Goal: Task Accomplishment & Management: Manage account settings

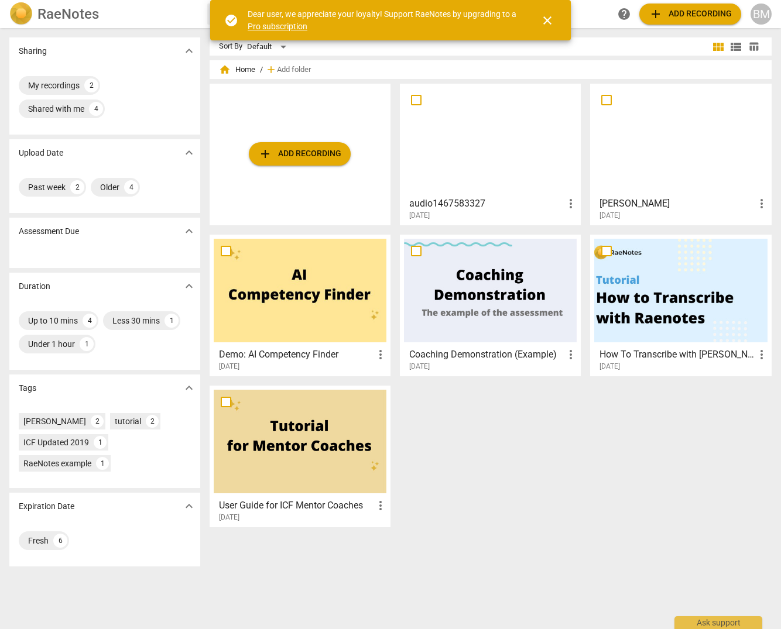
click at [311, 152] on span "add Add recording" at bounding box center [299, 154] width 83 height 14
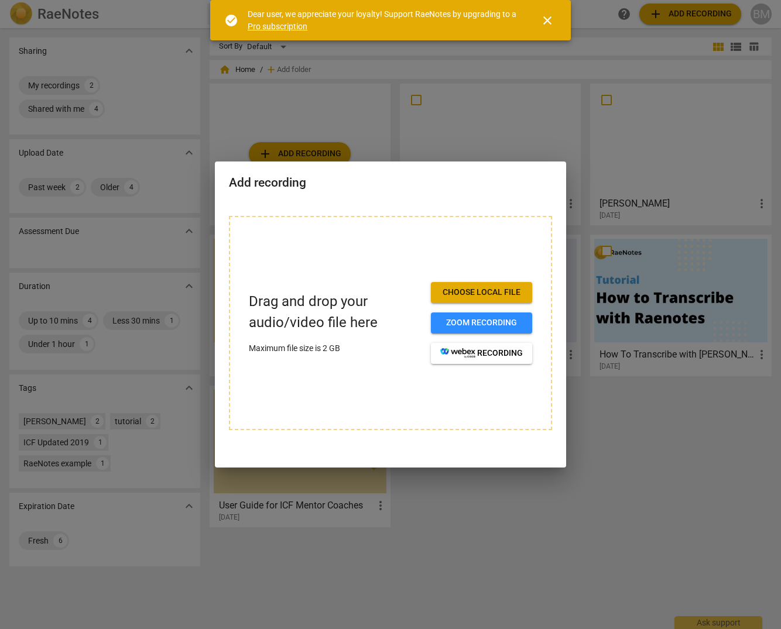
click at [498, 296] on span "Choose local file" at bounding box center [481, 293] width 83 height 12
click at [484, 294] on span "Choose local file" at bounding box center [481, 293] width 83 height 12
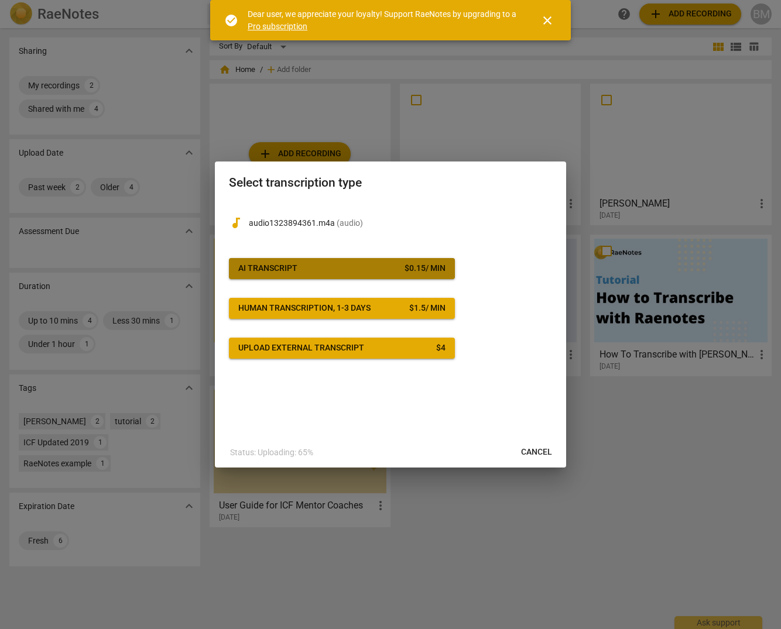
click at [329, 269] on span "AI Transcript $ 0.15 / min" at bounding box center [341, 269] width 207 height 12
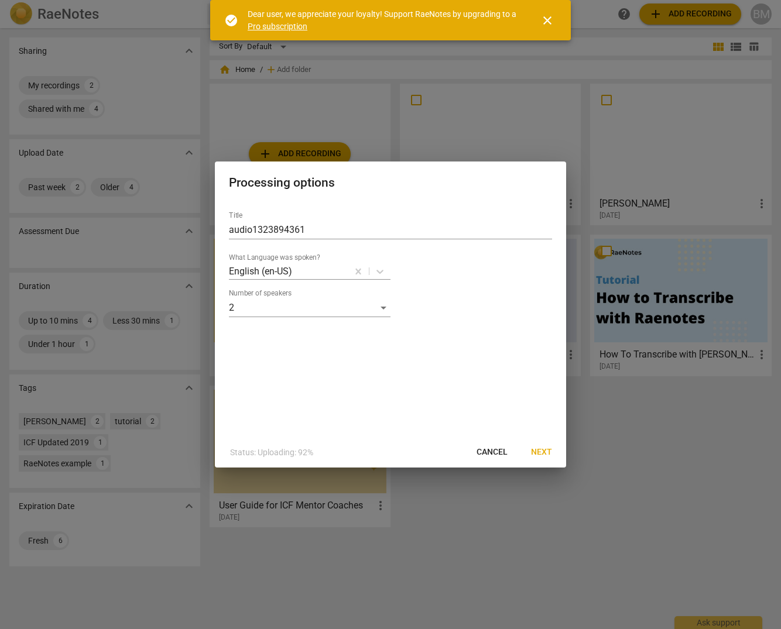
click at [547, 454] on span "Next" at bounding box center [541, 453] width 21 height 12
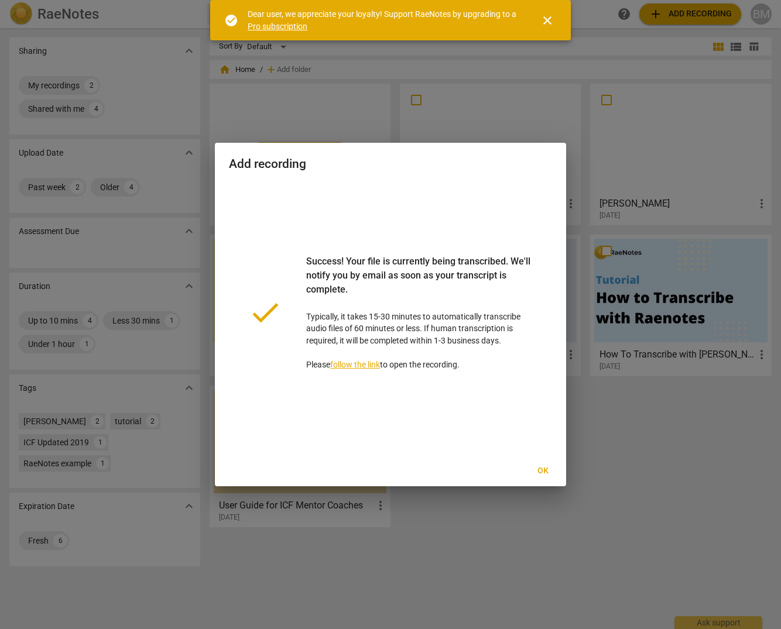
click at [543, 470] on span "Ok" at bounding box center [542, 471] width 19 height 12
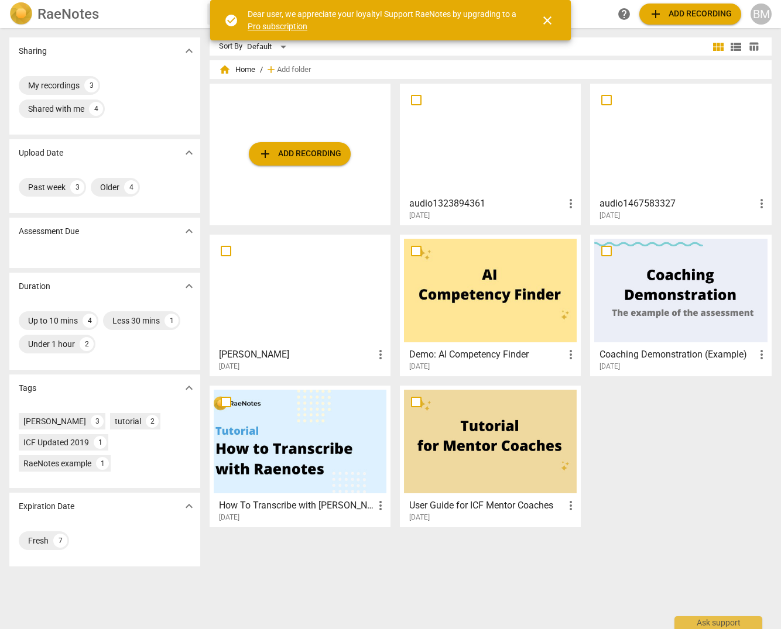
click at [493, 157] on div at bounding box center [490, 140] width 173 height 104
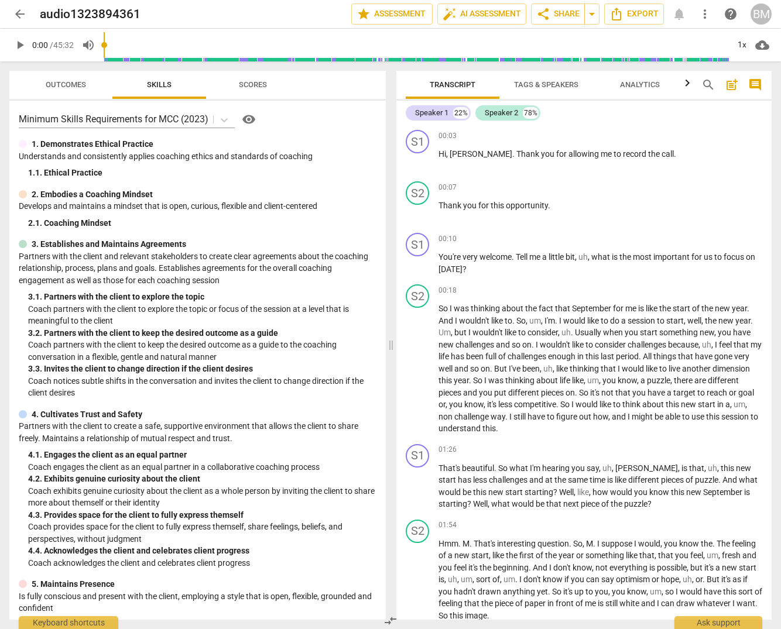
click at [541, 90] on span "Tags & Speakers" at bounding box center [546, 85] width 92 height 16
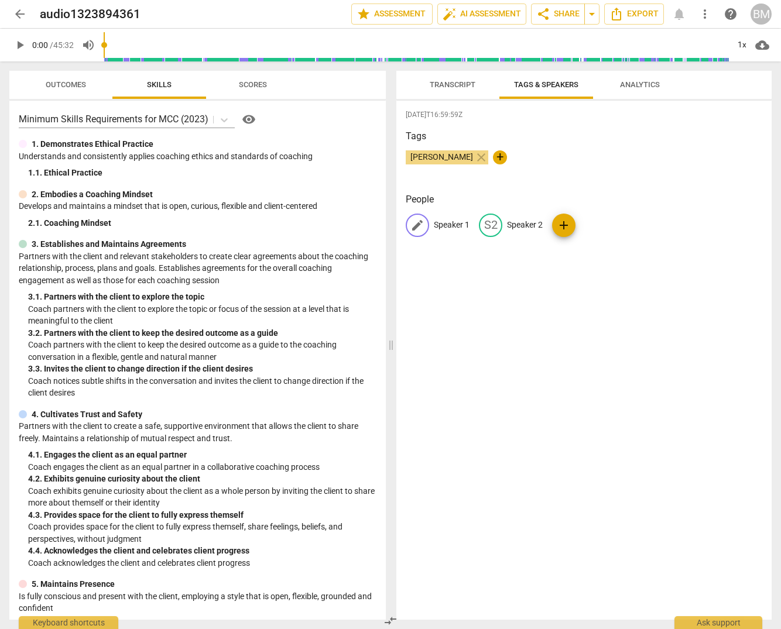
click at [451, 225] on p "Speaker 1" at bounding box center [452, 225] width 36 height 12
click at [451, 225] on input "Speaker 1" at bounding box center [481, 225] width 94 height 19
click at [442, 156] on span "[PERSON_NAME]" at bounding box center [442, 156] width 72 height 9
click at [455, 225] on p "Speaker 1" at bounding box center [452, 225] width 36 height 12
type input "[PERSON_NAME]"
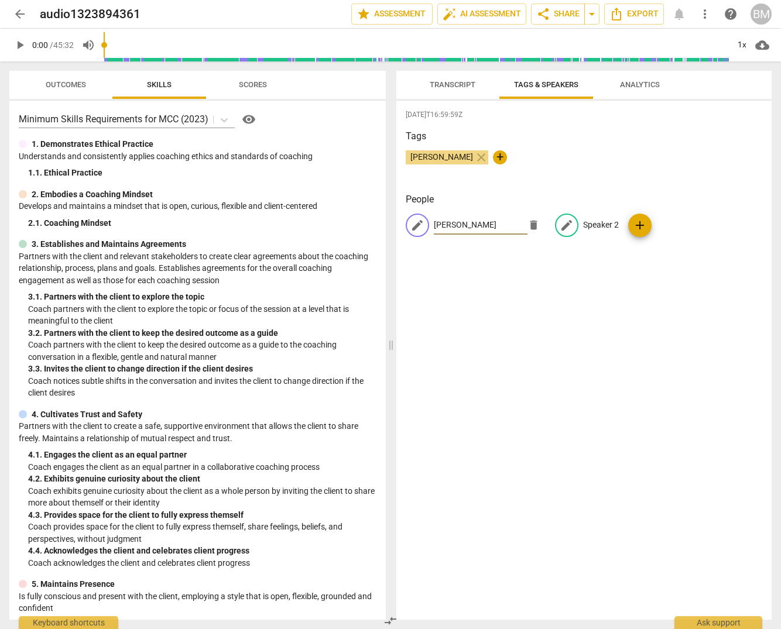
click at [592, 225] on p "Speaker 2" at bounding box center [601, 225] width 36 height 12
click at [563, 222] on input "Speaker 2" at bounding box center [581, 225] width 94 height 19
drag, startPoint x: 563, startPoint y: 222, endPoint x: 525, endPoint y: 221, distance: 38.1
click at [534, 221] on input "Speaker 2" at bounding box center [581, 225] width 94 height 19
paste input "[PERSON_NAME]"
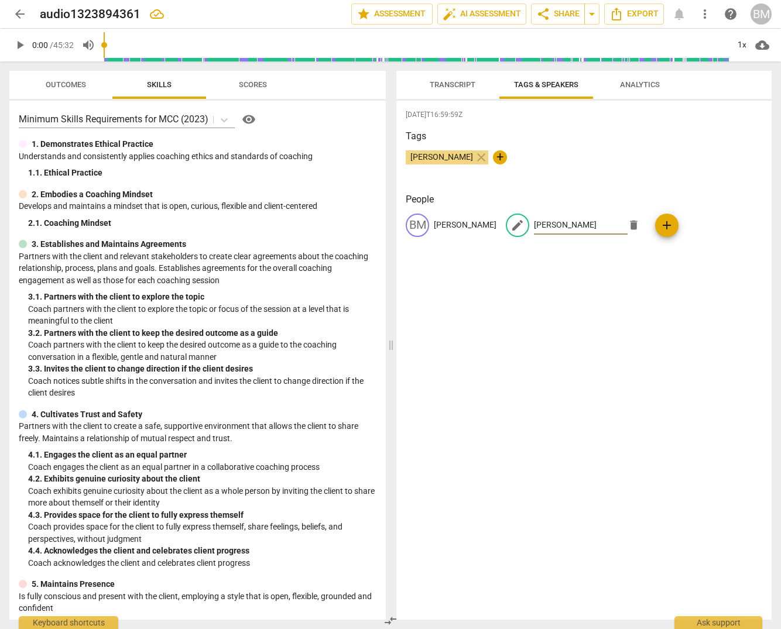
type input "[PERSON_NAME]"
click at [598, 276] on div "2025-09-10T16:59:59Z Tags Besa Martini close + People BM Besa Martini edit Elen…" at bounding box center [583, 360] width 375 height 519
click at [453, 82] on span "Transcript" at bounding box center [453, 84] width 46 height 9
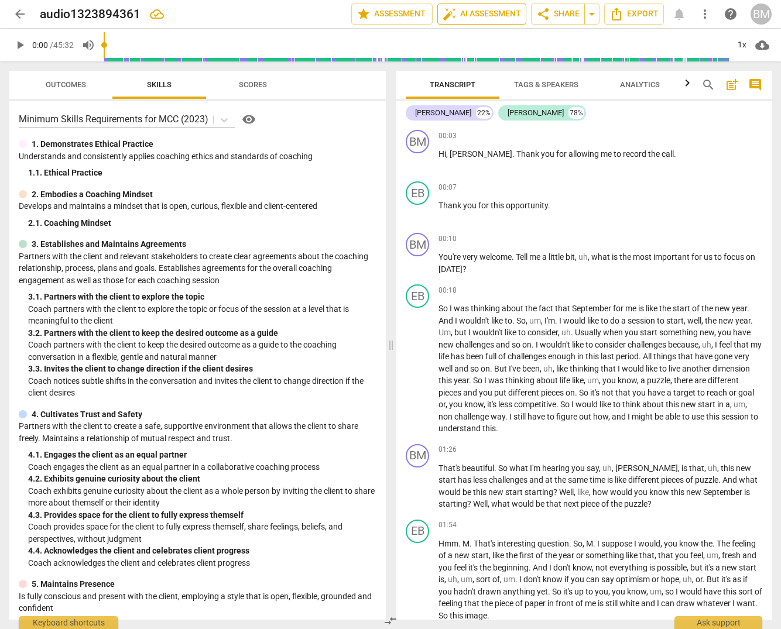
click at [486, 13] on span "auto_fix_high AI Assessment" at bounding box center [482, 14] width 78 height 14
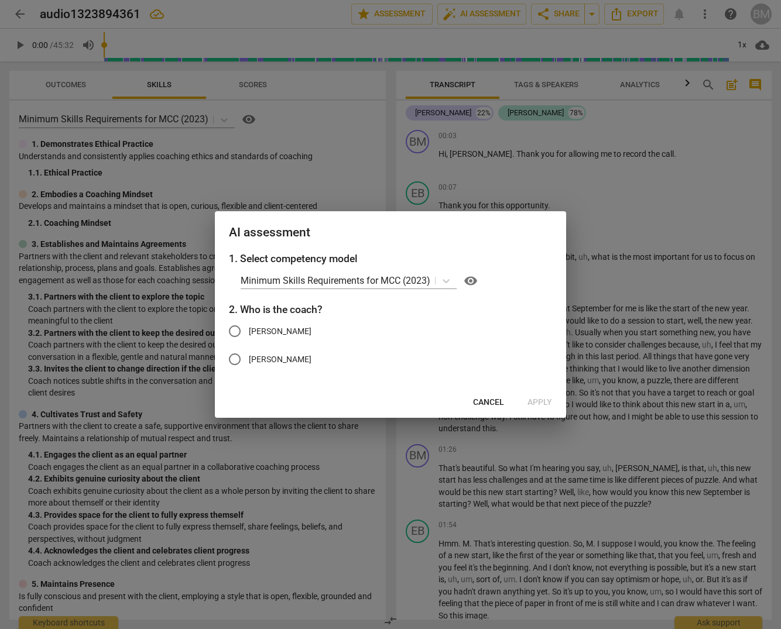
click at [239, 328] on input "[PERSON_NAME]" at bounding box center [235, 331] width 28 height 28
radio input "true"
click at [547, 400] on span "Apply" at bounding box center [539, 403] width 25 height 12
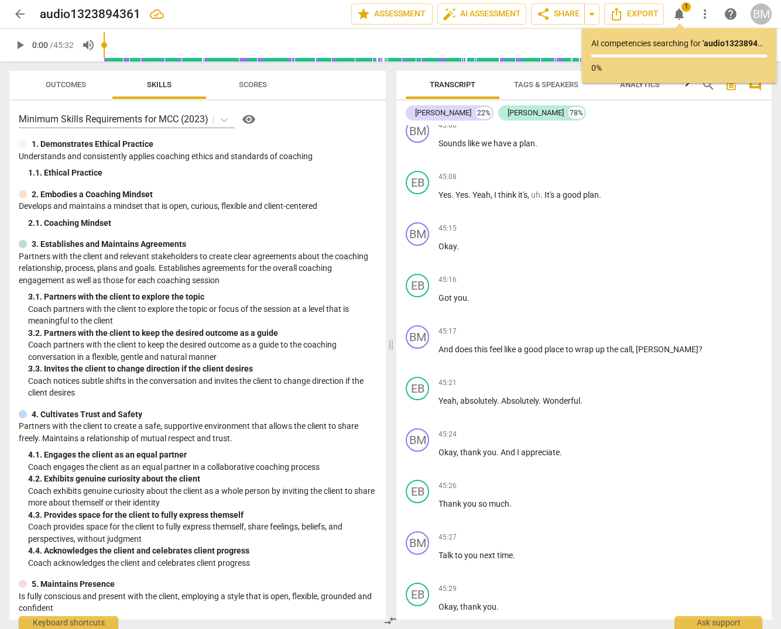
scroll to position [8343, 0]
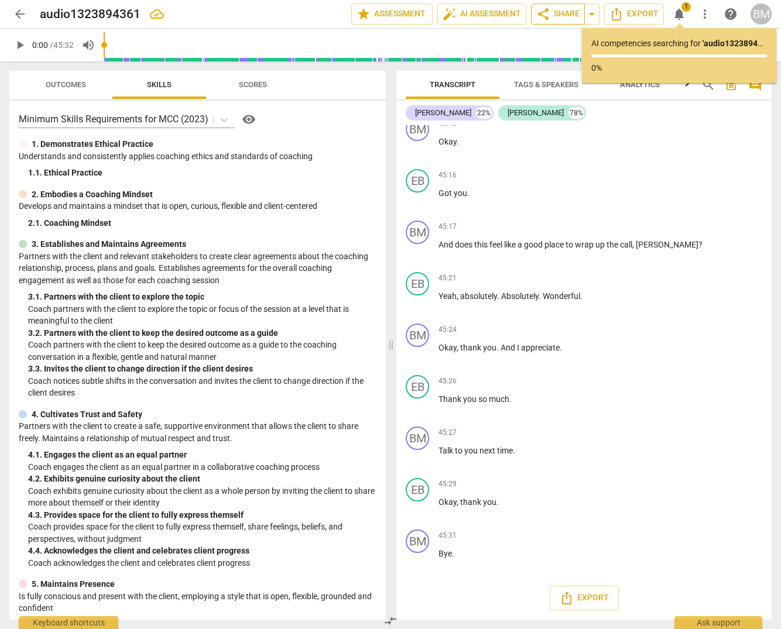
click at [569, 13] on span "share Share" at bounding box center [557, 14] width 43 height 14
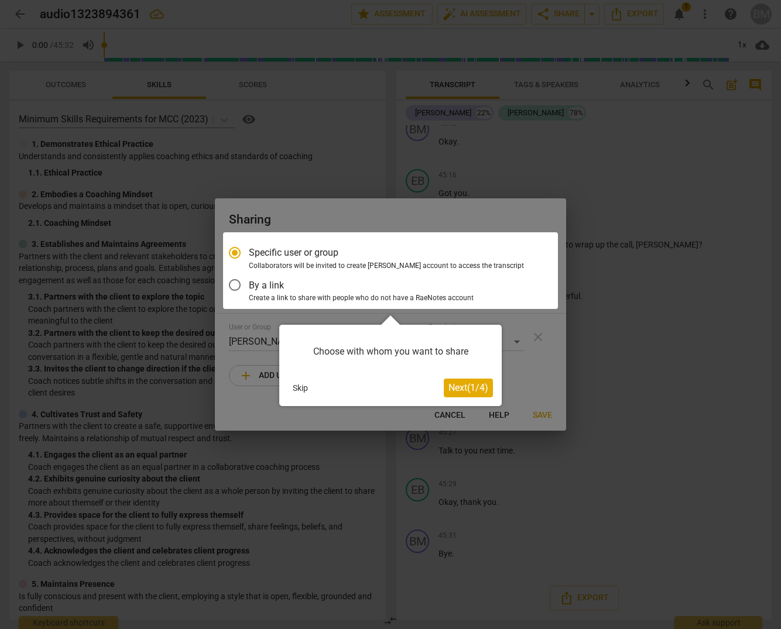
click at [454, 390] on span "Next ( 1 / 4 )" at bounding box center [468, 387] width 40 height 11
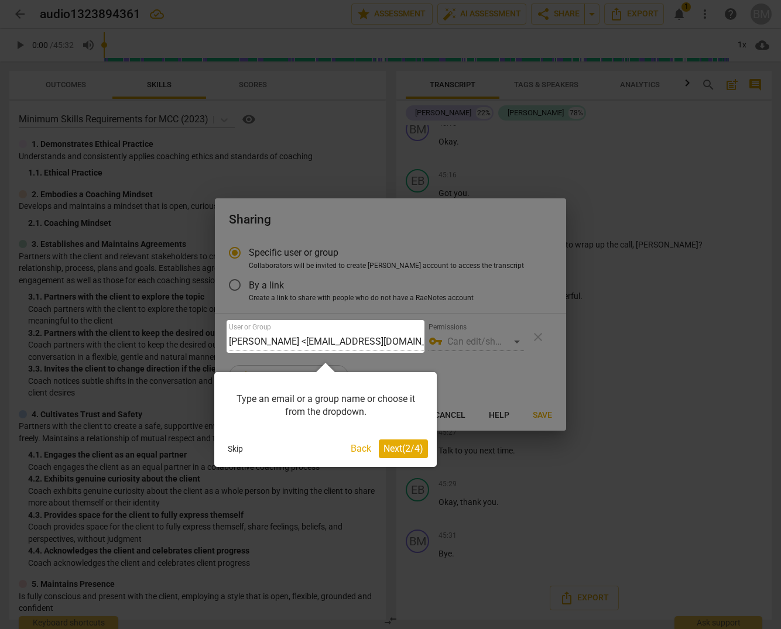
click at [399, 452] on span "Next ( 2 / 4 )" at bounding box center [403, 448] width 40 height 11
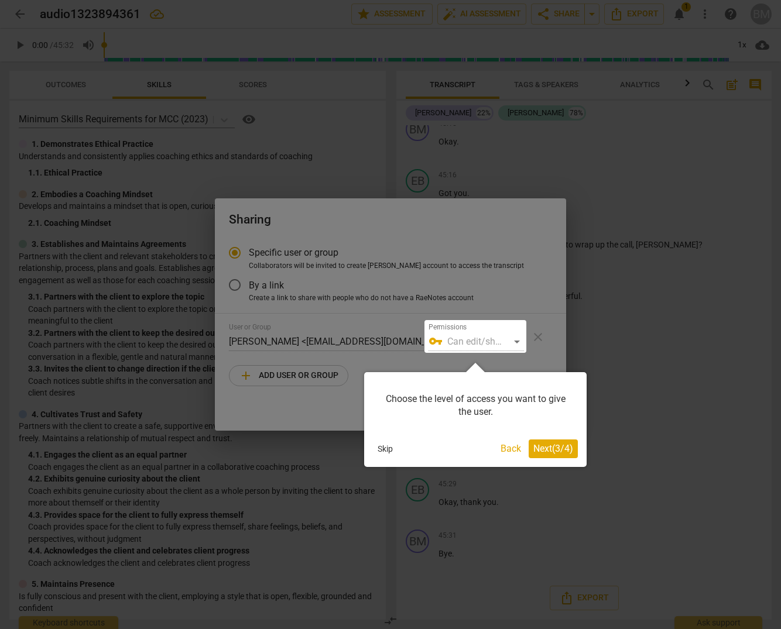
click at [552, 450] on span "Next ( 3 / 4 )" at bounding box center [553, 448] width 40 height 11
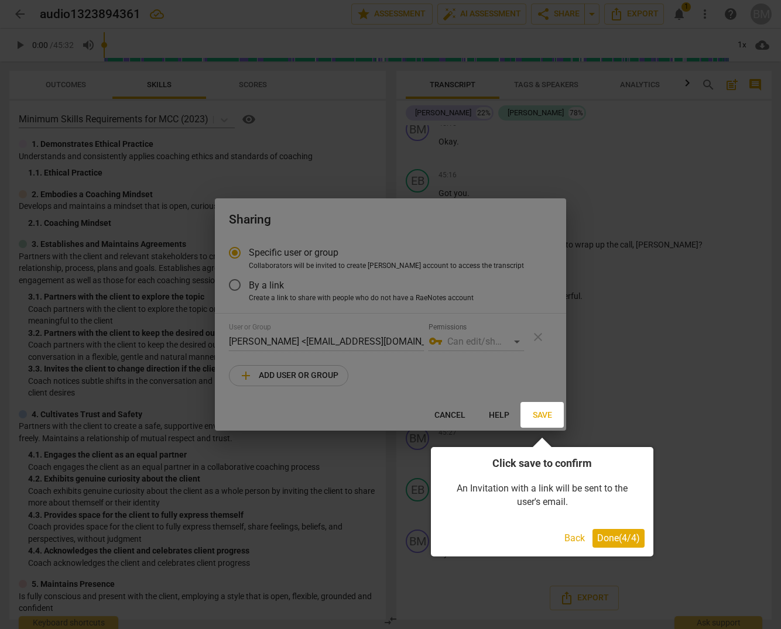
click at [610, 542] on span "Done ( 4 / 4 )" at bounding box center [618, 538] width 43 height 11
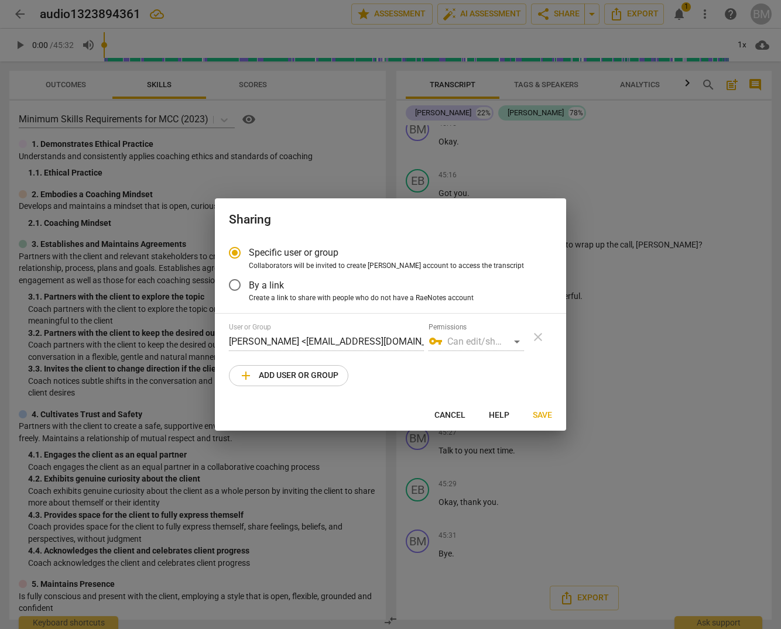
click at [678, 407] on div at bounding box center [390, 314] width 781 height 629
radio input "false"
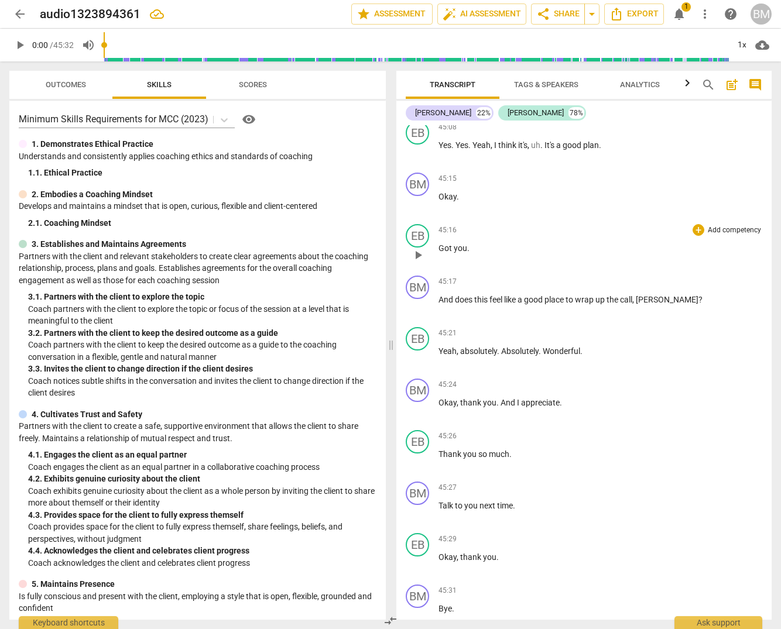
scroll to position [8253, 0]
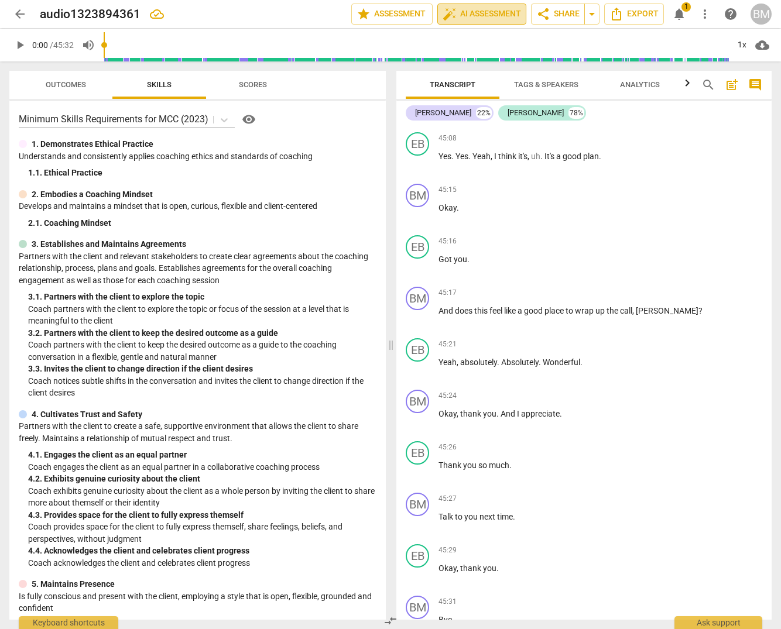
click at [478, 12] on span "auto_fix_high AI Assessment" at bounding box center [482, 14] width 78 height 14
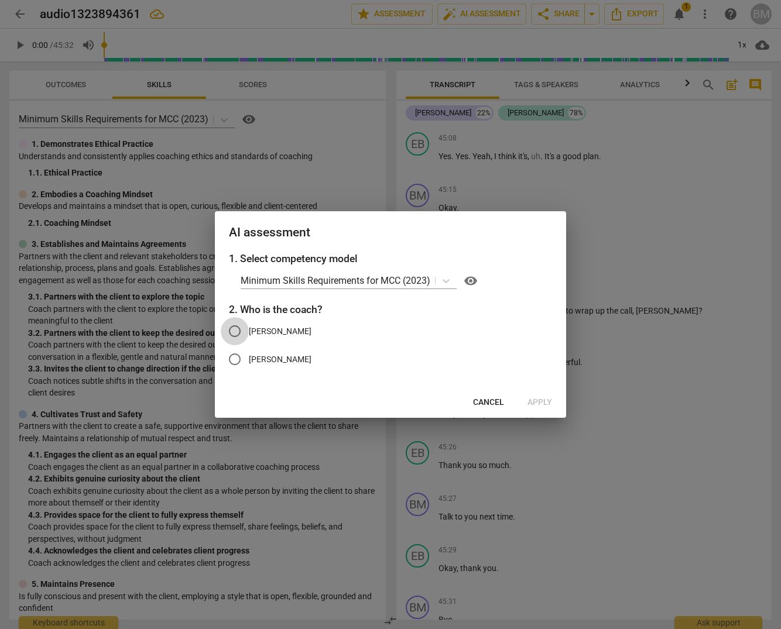
click at [234, 332] on input "[PERSON_NAME]" at bounding box center [235, 331] width 28 height 28
radio input "true"
click at [541, 401] on span "Apply" at bounding box center [539, 403] width 25 height 12
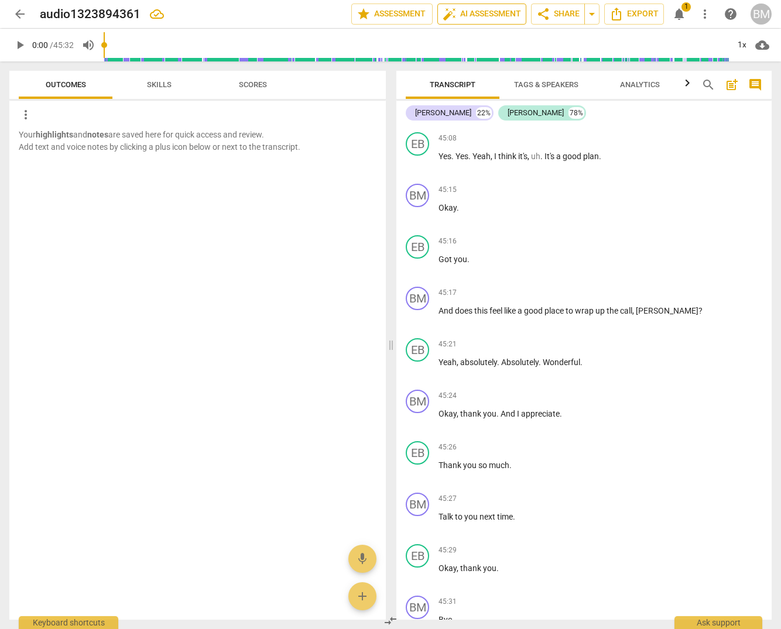
click at [469, 13] on span "auto_fix_high AI Assessment" at bounding box center [482, 14] width 78 height 14
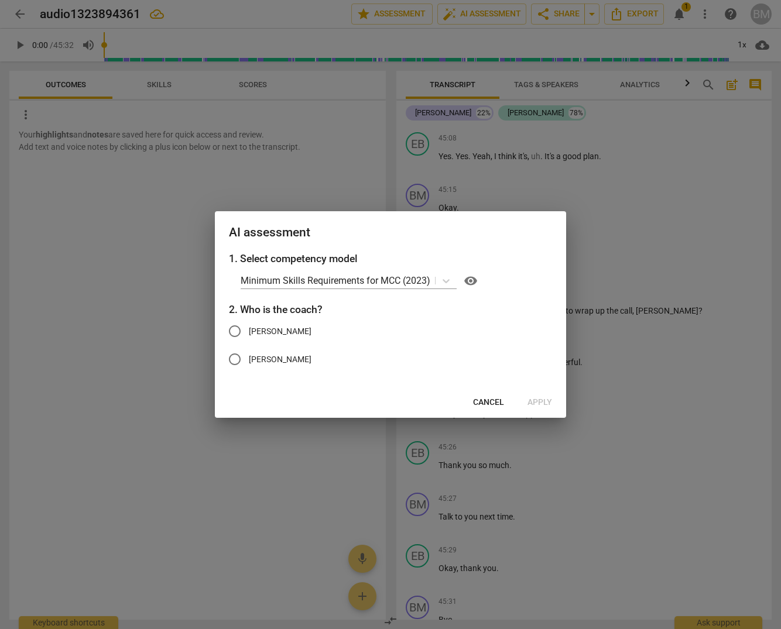
click at [236, 330] on input "[PERSON_NAME]" at bounding box center [235, 331] width 28 height 28
radio input "true"
click at [536, 401] on span "Apply" at bounding box center [539, 403] width 25 height 12
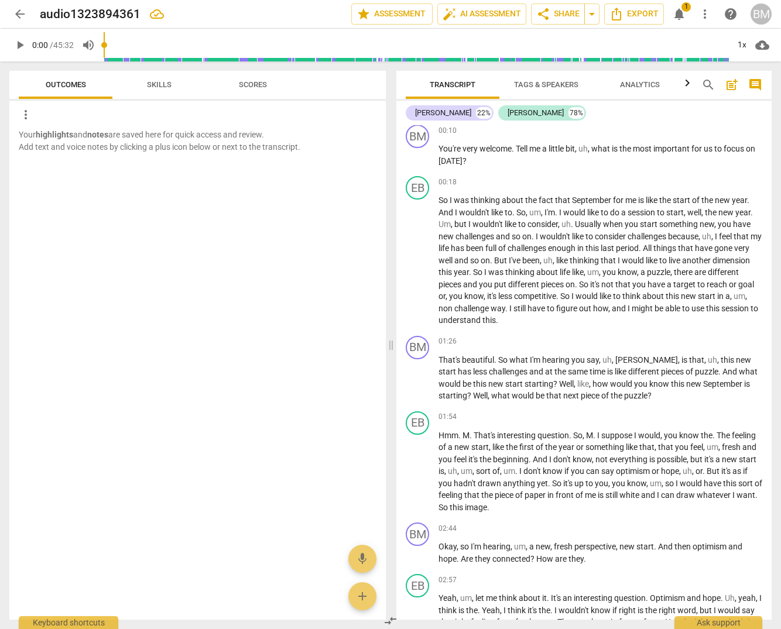
scroll to position [0, 0]
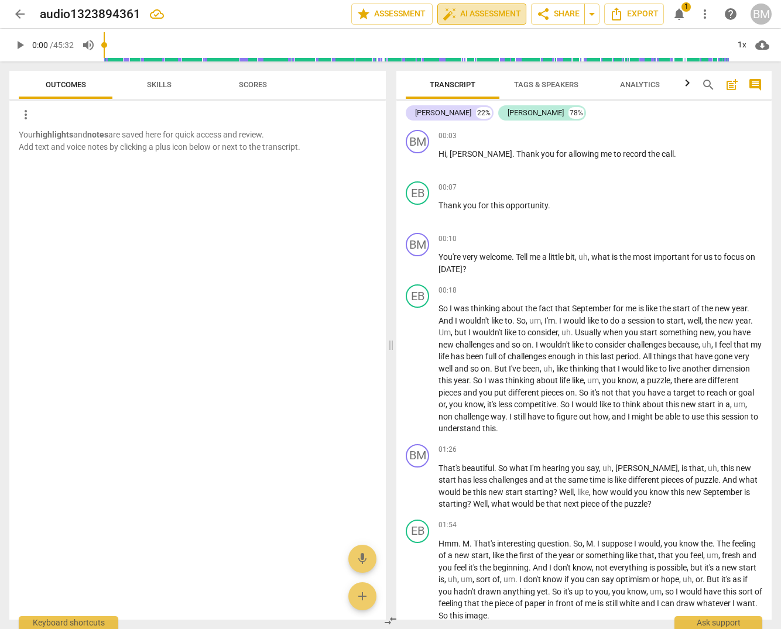
click at [499, 12] on span "auto_fix_high AI Assessment" at bounding box center [482, 14] width 78 height 14
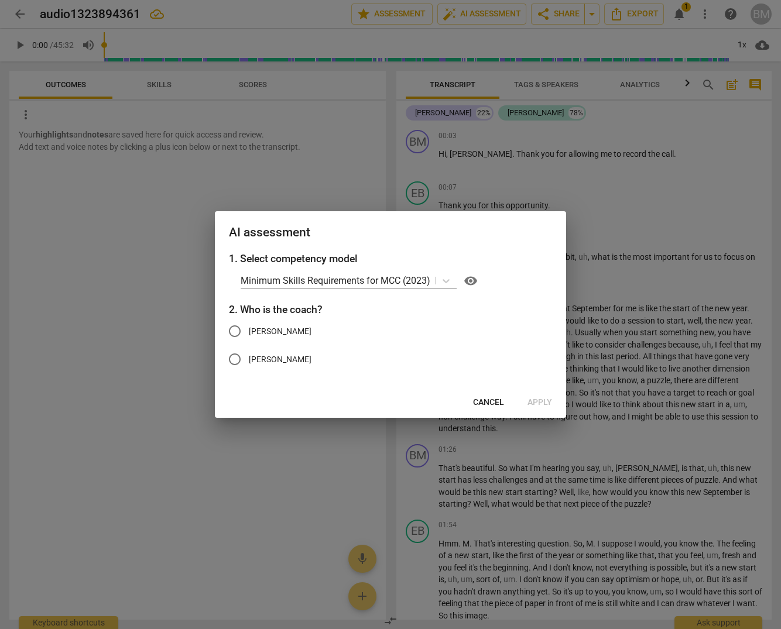
click at [241, 330] on input "[PERSON_NAME]" at bounding box center [235, 331] width 28 height 28
radio input "true"
click at [540, 400] on span "Apply" at bounding box center [539, 403] width 25 height 12
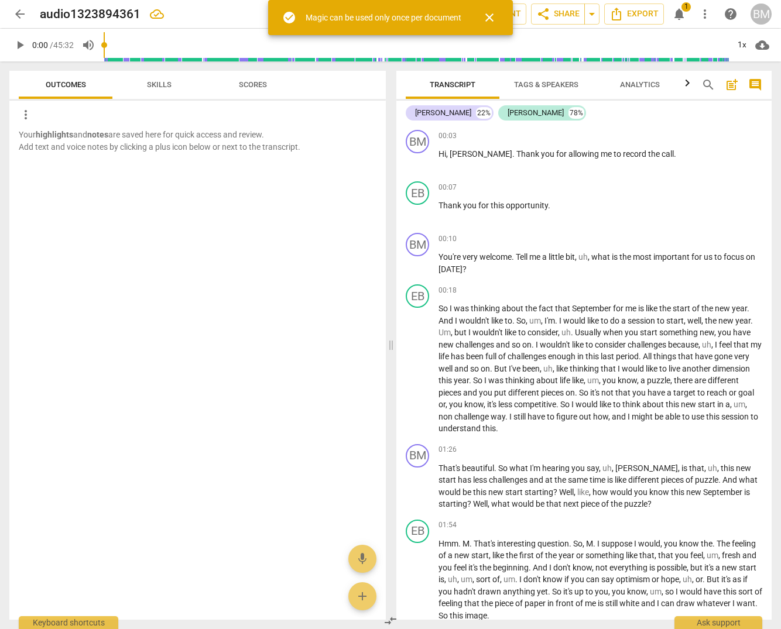
click at [179, 118] on div "more_vert" at bounding box center [202, 114] width 367 height 19
click at [162, 84] on span "Skills" at bounding box center [159, 84] width 25 height 9
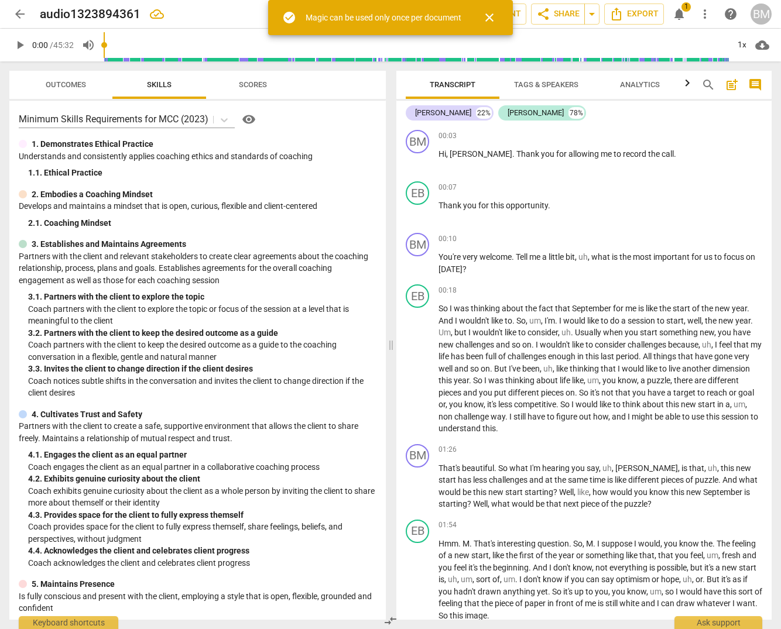
click at [78, 85] on span "Outcomes" at bounding box center [66, 84] width 40 height 9
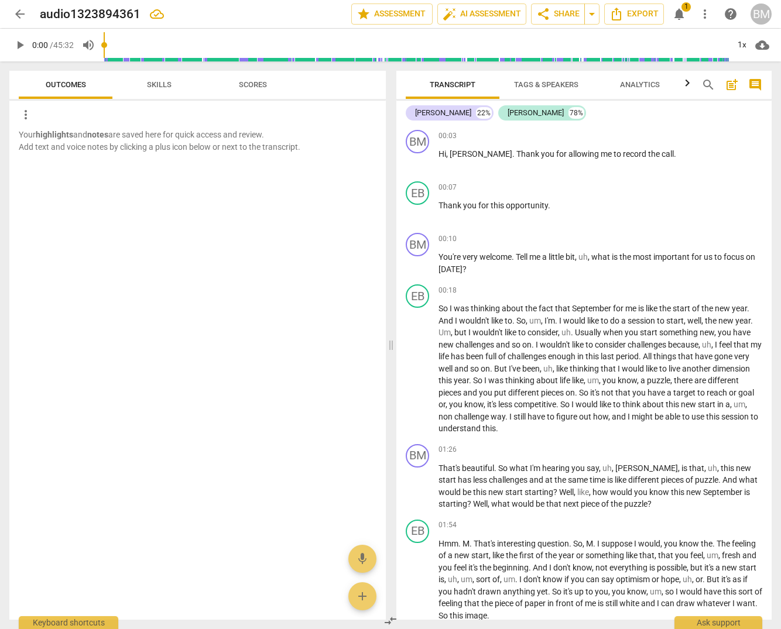
click at [252, 84] on span "Scores" at bounding box center [253, 84] width 28 height 9
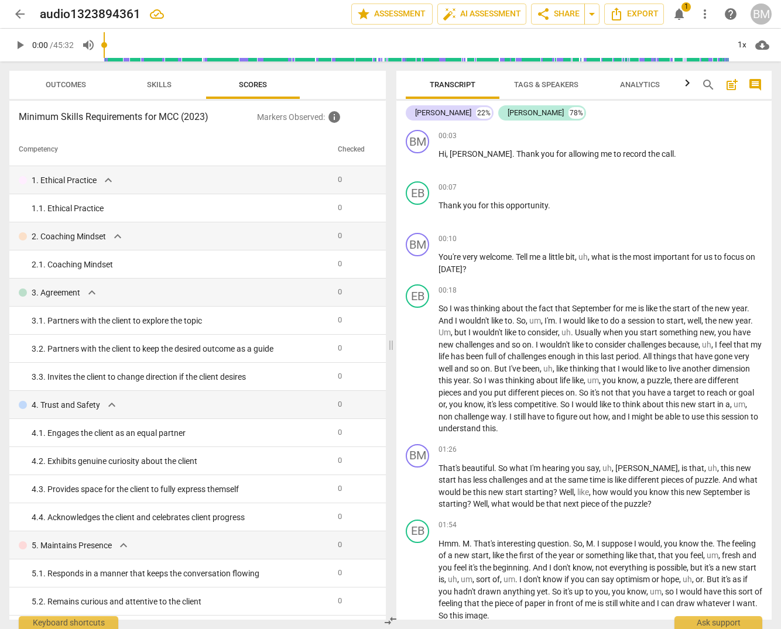
click at [729, 15] on span "help" at bounding box center [731, 14] width 14 height 14
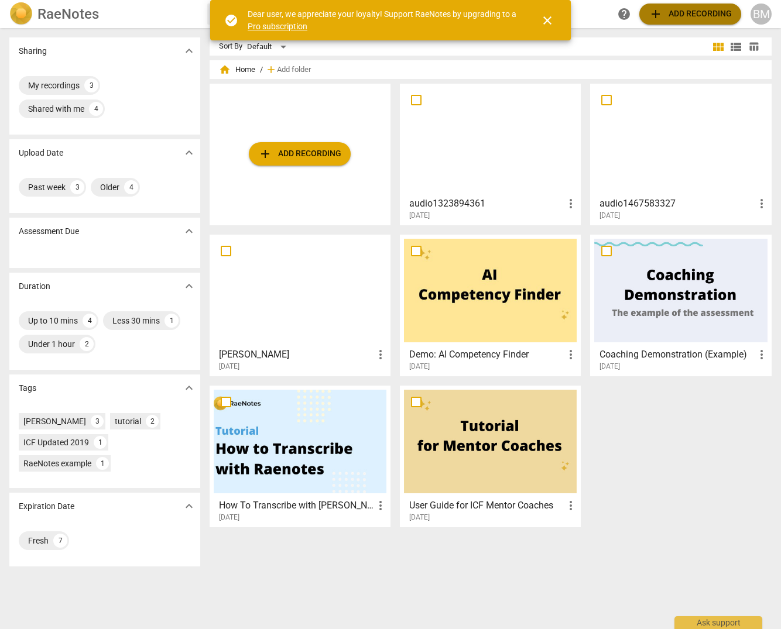
click at [694, 16] on span "add Add recording" at bounding box center [690, 14] width 83 height 14
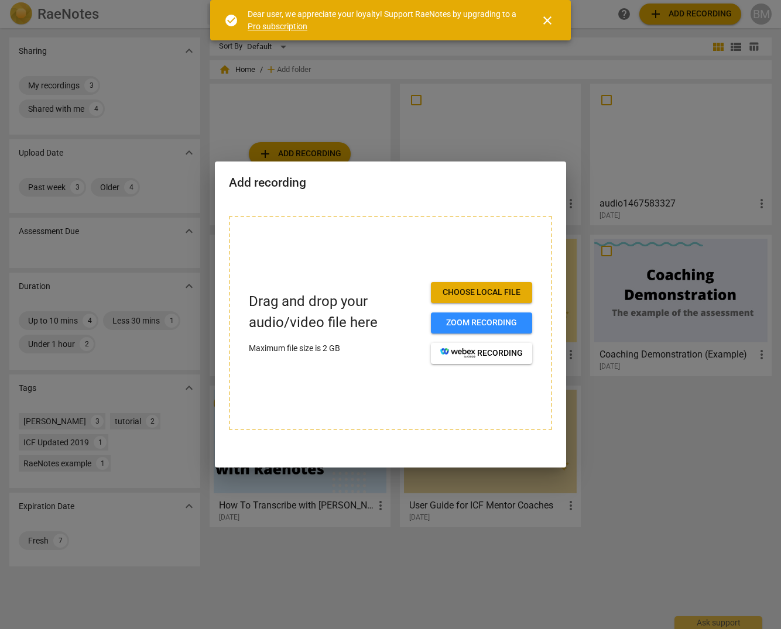
click at [505, 292] on span "Choose local file" at bounding box center [481, 293] width 83 height 12
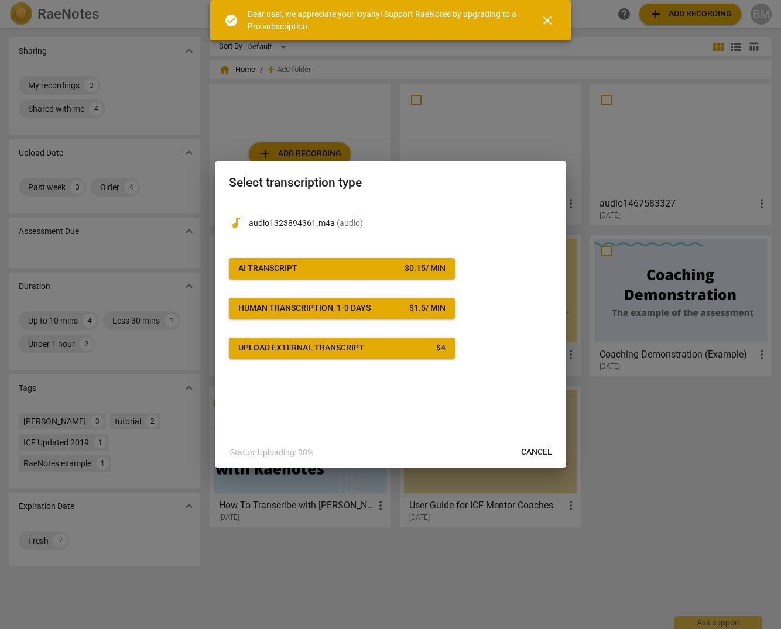
click at [324, 349] on div "Upload external transcript" at bounding box center [301, 348] width 126 height 12
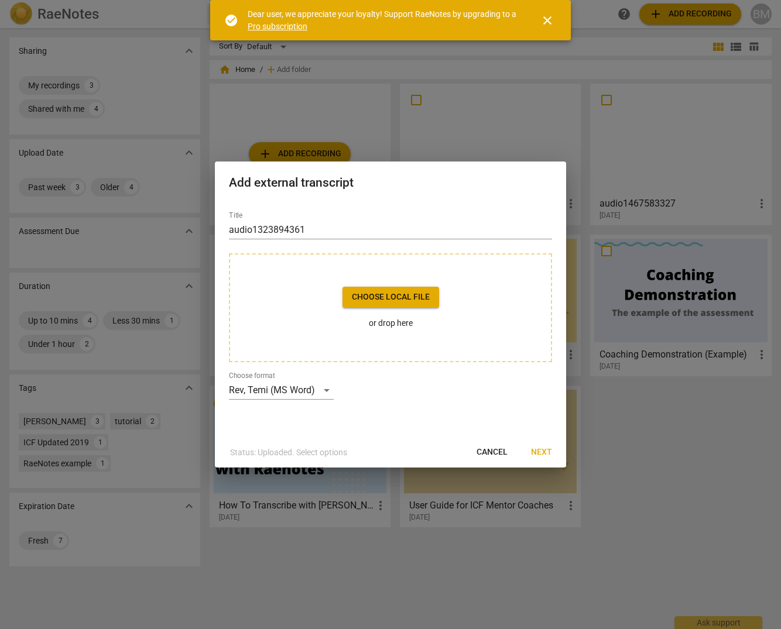
click at [412, 294] on span "Choose local file" at bounding box center [391, 298] width 78 height 12
click at [492, 452] on span "Cancel" at bounding box center [492, 453] width 31 height 12
click at [491, 454] on span "Cancel" at bounding box center [492, 453] width 31 height 12
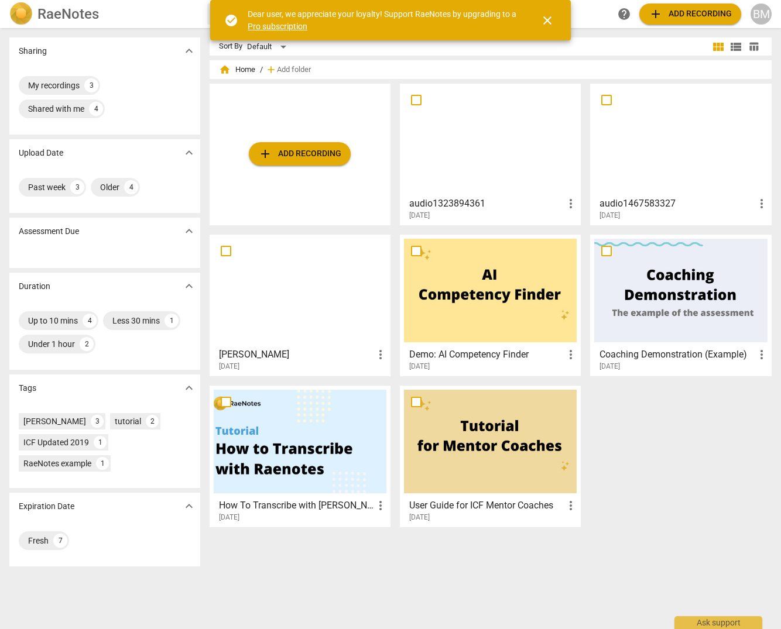
click at [488, 157] on div at bounding box center [490, 140] width 173 height 104
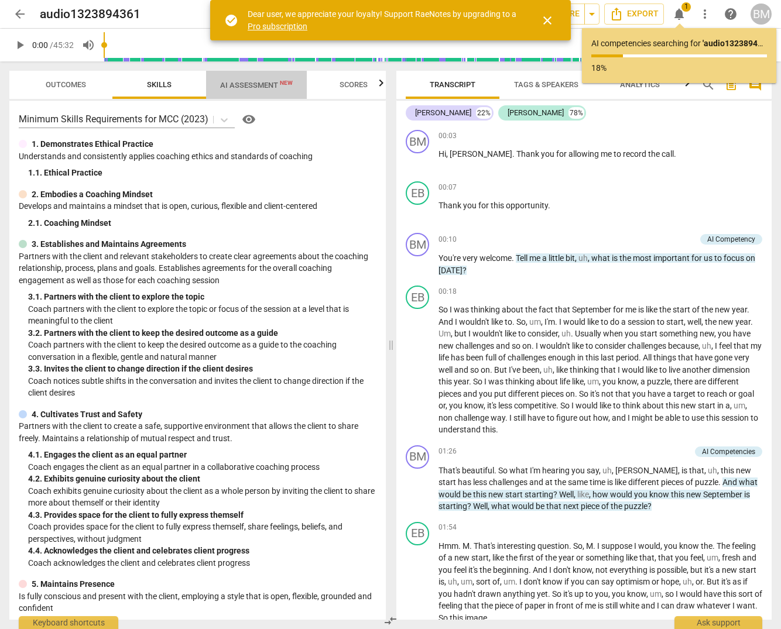
click at [245, 87] on span "AI Assessment New" at bounding box center [256, 85] width 73 height 9
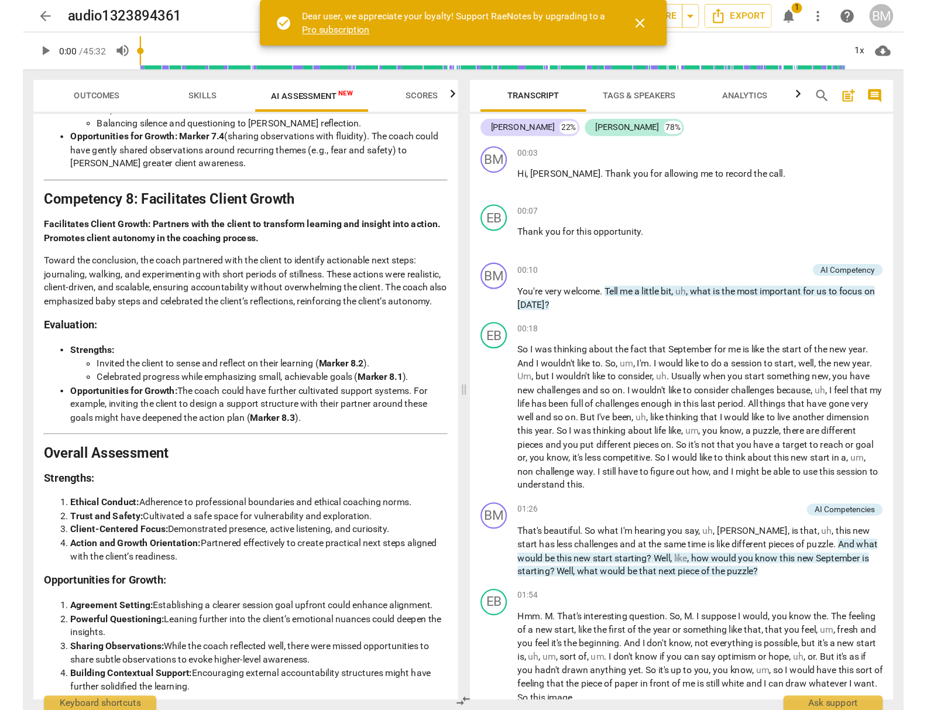
scroll to position [1887, 0]
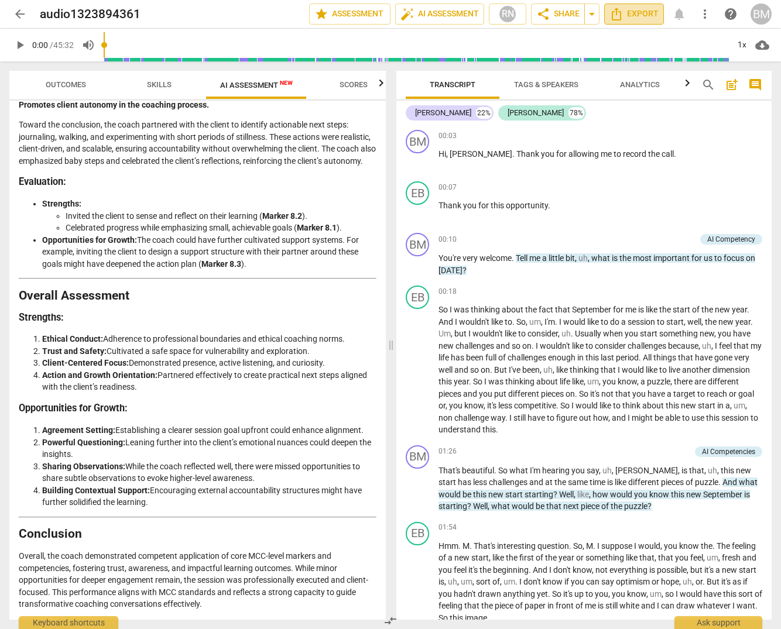
click at [638, 16] on span "Export" at bounding box center [633, 14] width 49 height 14
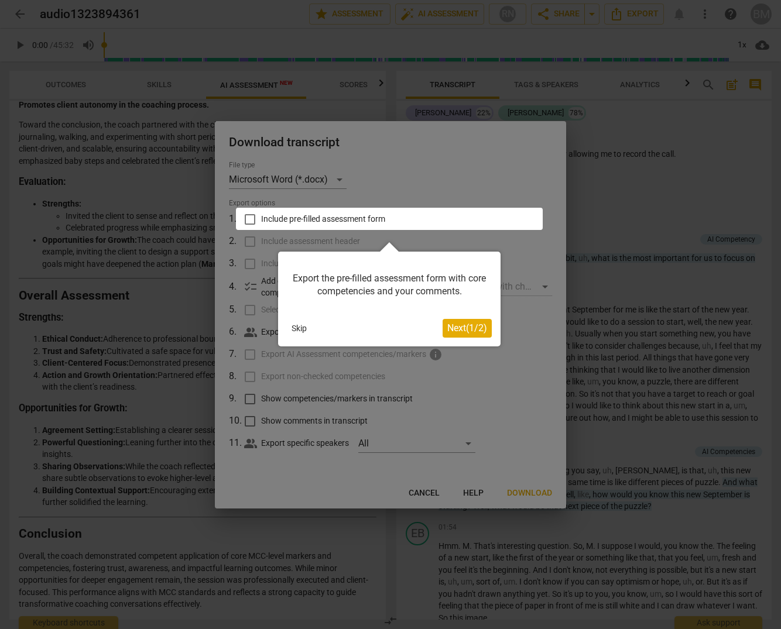
click at [506, 381] on div at bounding box center [390, 314] width 781 height 629
click at [463, 329] on span "Next ( 1 / 2 )" at bounding box center [467, 328] width 40 height 11
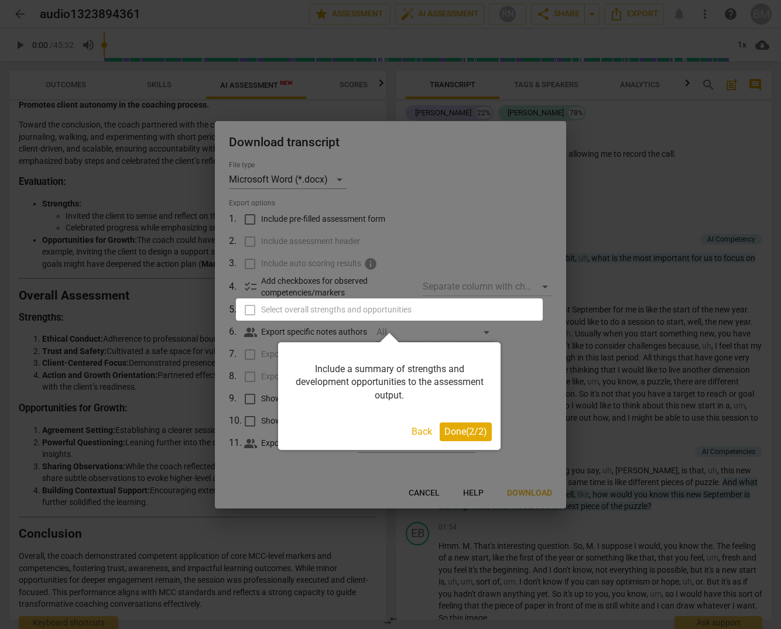
click at [467, 433] on span "Done ( 2 / 2 )" at bounding box center [465, 431] width 43 height 11
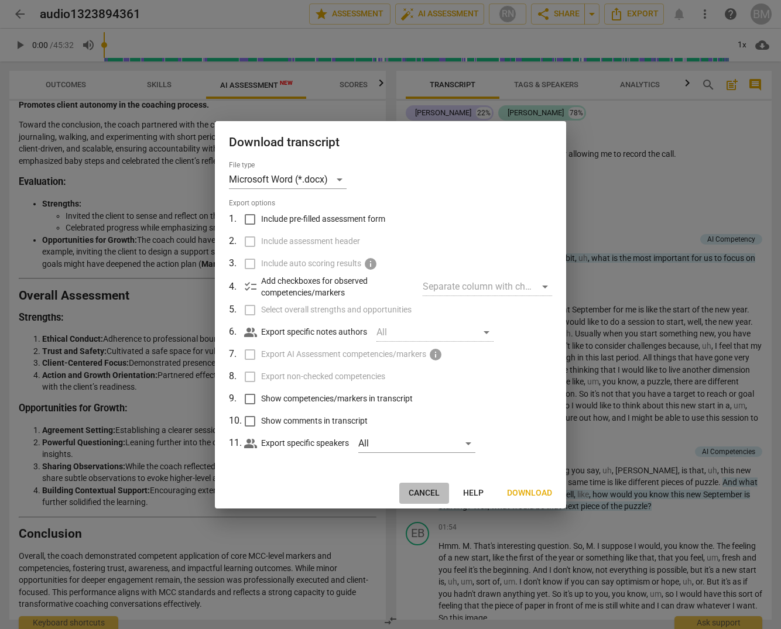
click at [427, 493] on span "Cancel" at bounding box center [424, 494] width 31 height 12
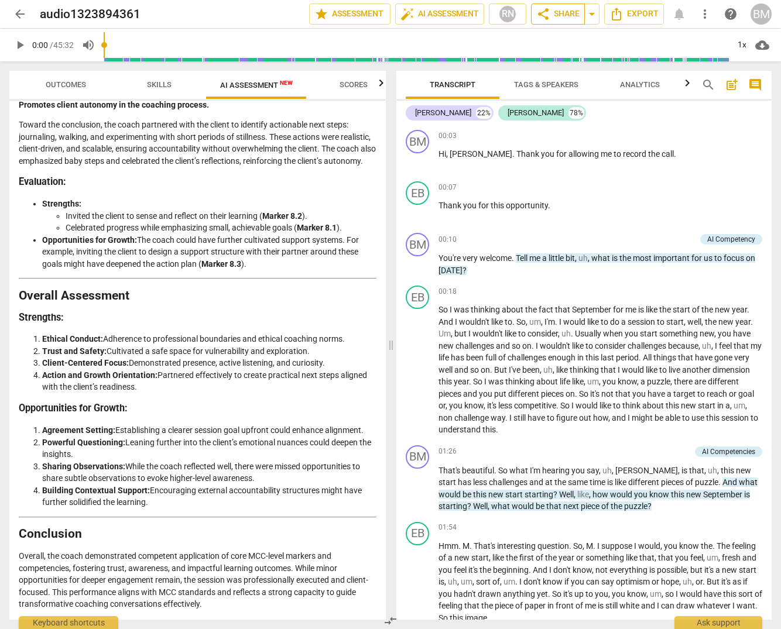
click at [565, 15] on span "share Share" at bounding box center [557, 14] width 43 height 14
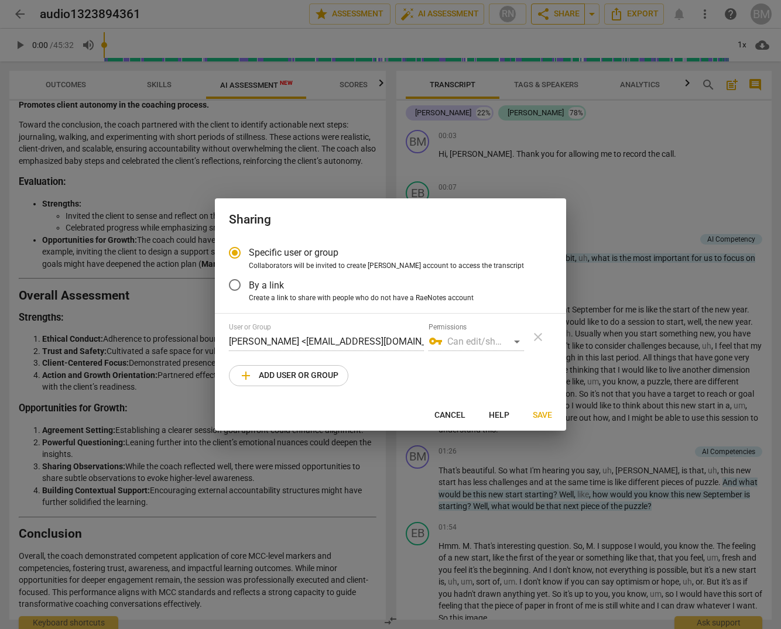
radio input "false"
click at [237, 286] on input "By a link" at bounding box center [235, 285] width 28 height 28
radio input "false"
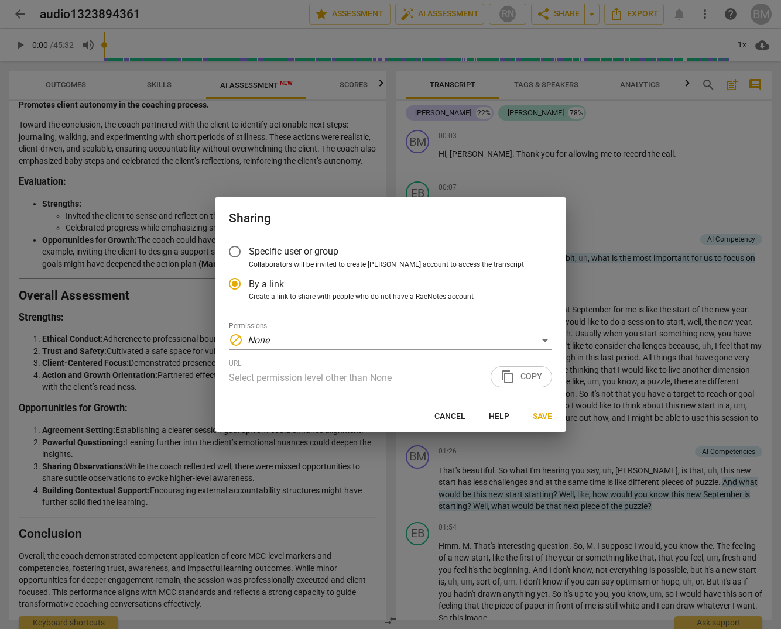
click at [237, 252] on input "Specific user or group" at bounding box center [235, 252] width 28 height 28
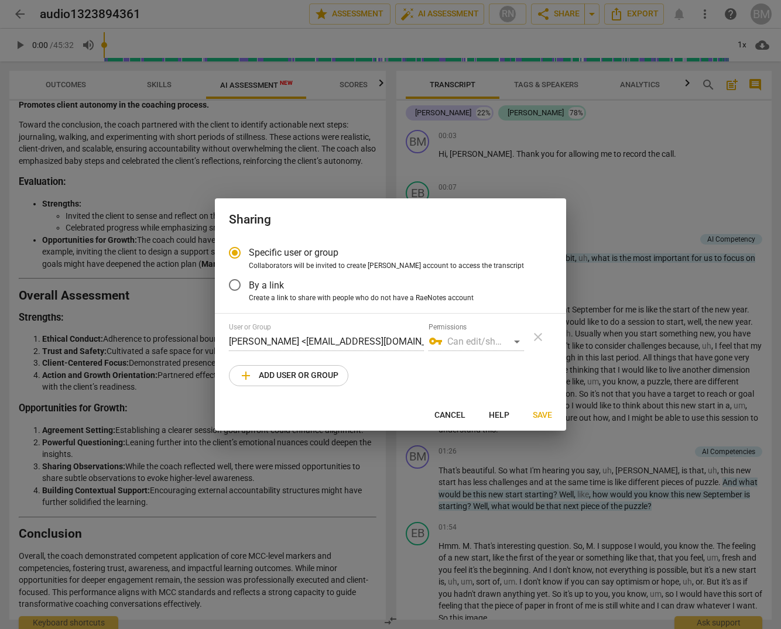
click at [498, 343] on div "vpn_key Can edit/share" at bounding box center [476, 342] width 95 height 19
click at [521, 341] on div "vpn_key Can edit/share" at bounding box center [476, 342] width 95 height 19
click at [517, 342] on div "vpn_key Can edit/share" at bounding box center [476, 342] width 95 height 19
click at [280, 376] on span "add Add user or group" at bounding box center [289, 376] width 100 height 14
radio input "false"
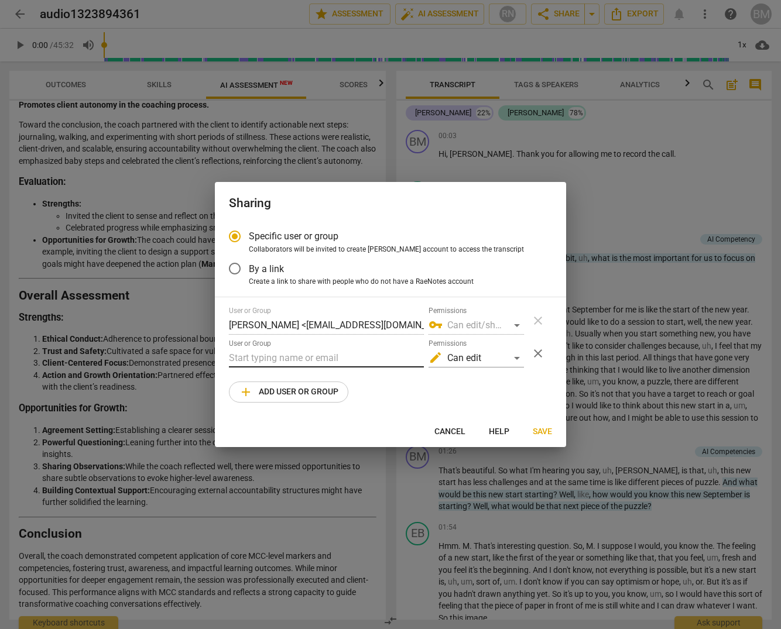
click at [257, 358] on input "text" at bounding box center [326, 358] width 195 height 19
paste input "[EMAIL_ADDRESS][DOMAIN_NAME]"
type input "[EMAIL_ADDRESS][DOMAIN_NAME]"
click at [476, 359] on div "edit Can edit" at bounding box center [476, 358] width 95 height 19
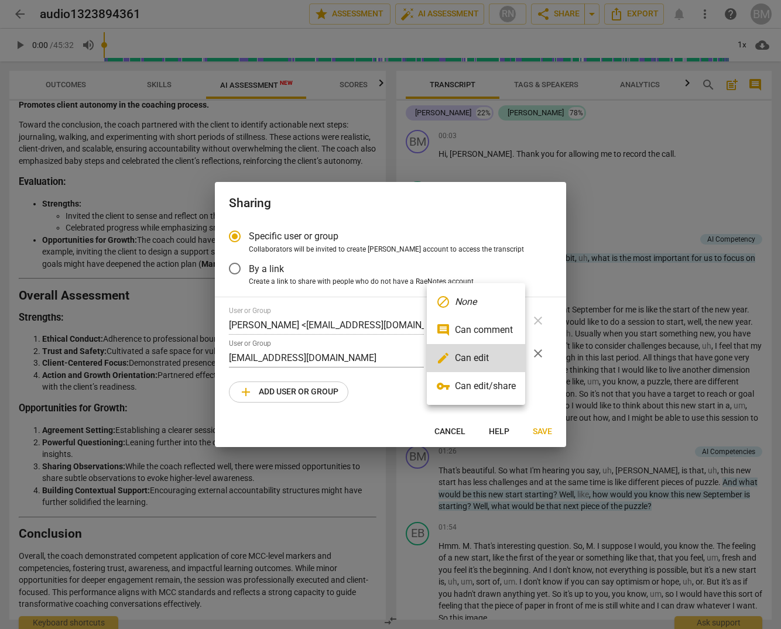
click at [500, 386] on li "vpn_key Can edit/share" at bounding box center [476, 386] width 98 height 28
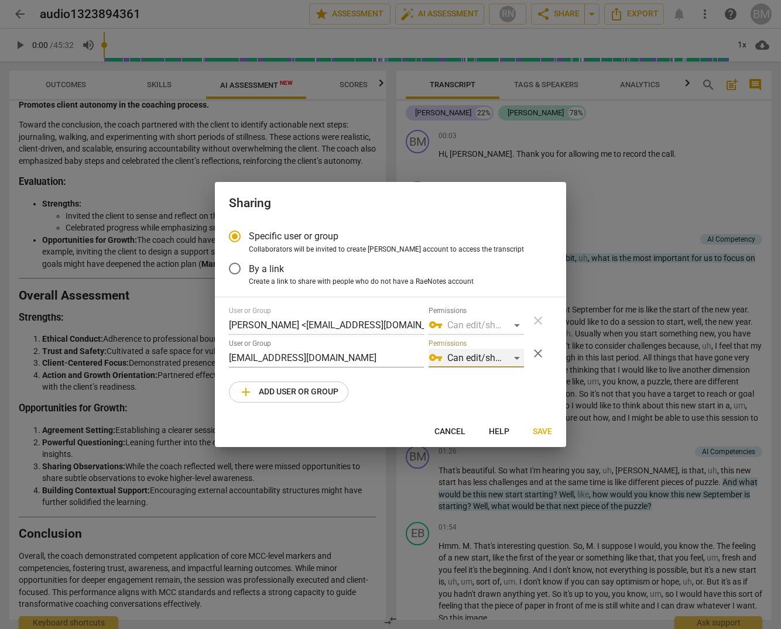
click at [485, 355] on div "vpn_key Can edit/share" at bounding box center [476, 358] width 95 height 19
click at [485, 358] on li "vpn_key Can edit/share" at bounding box center [476, 358] width 98 height 28
click at [541, 430] on span "Save" at bounding box center [542, 432] width 19 height 12
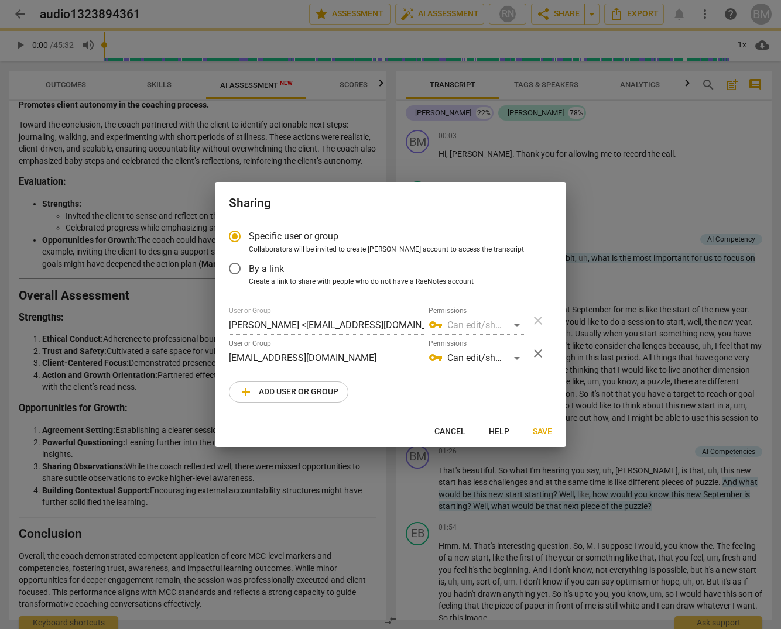
radio input "false"
type input "[PERSON_NAME] [PERSON_NAME] <[EMAIL_ADDRESS][DOMAIN_NAME]>"
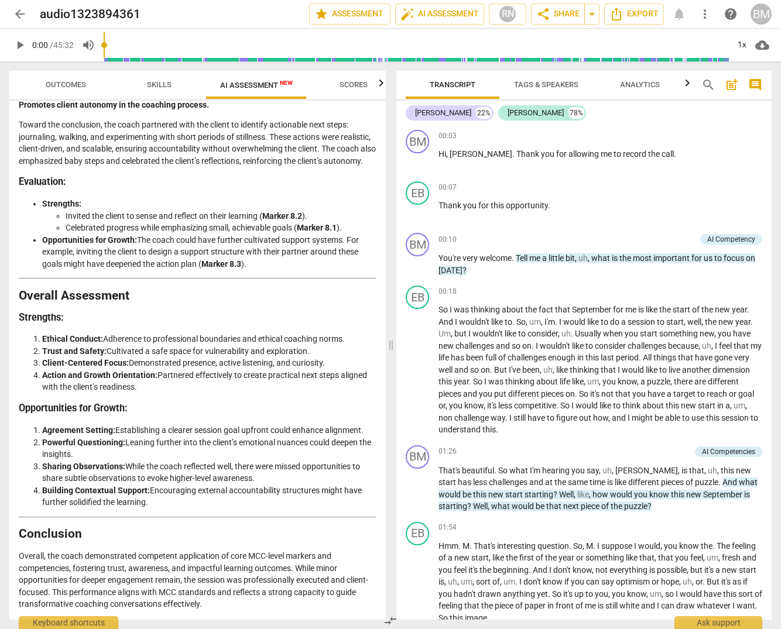
click at [232, 201] on li "Strengths: Invited the client to sense and reflect on their learning ( Marker 8…" at bounding box center [209, 216] width 334 height 36
click at [560, 9] on span "share Share" at bounding box center [557, 14] width 43 height 14
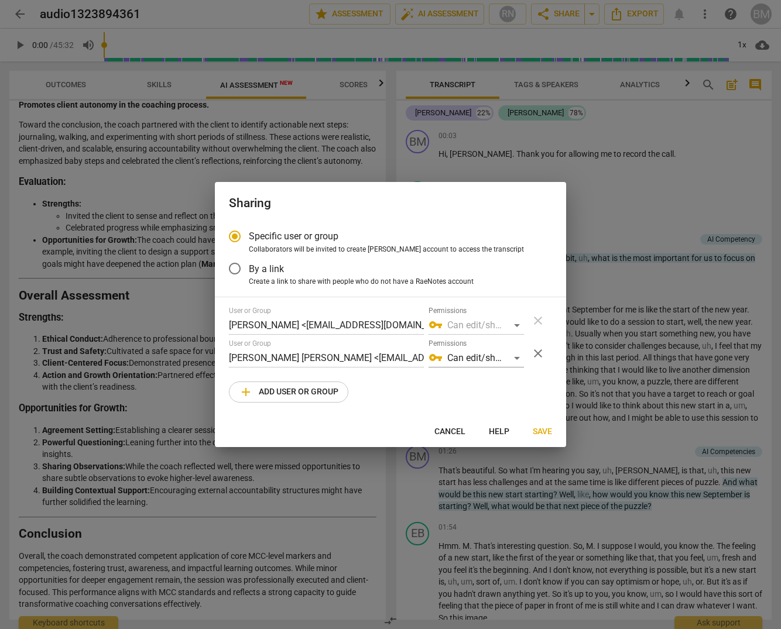
click at [619, 16] on div at bounding box center [390, 314] width 781 height 629
radio input "false"
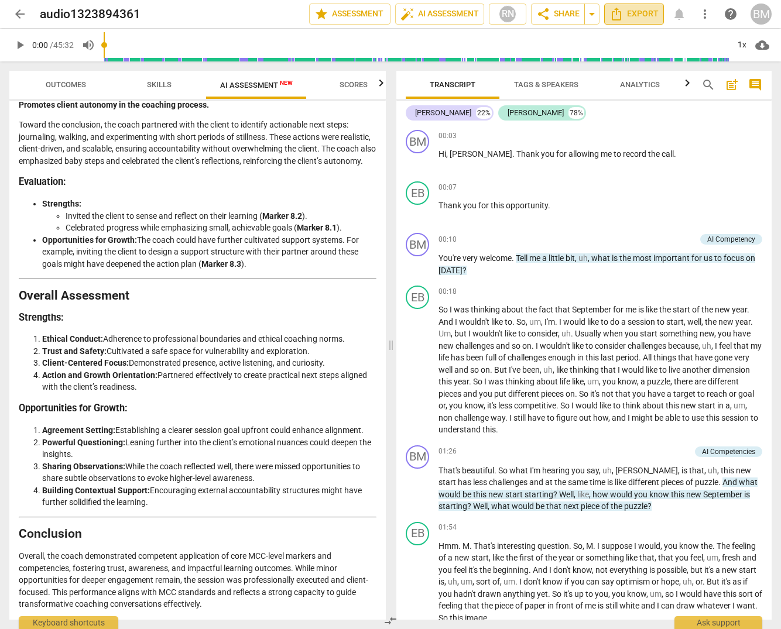
click at [645, 15] on span "Export" at bounding box center [633, 14] width 49 height 14
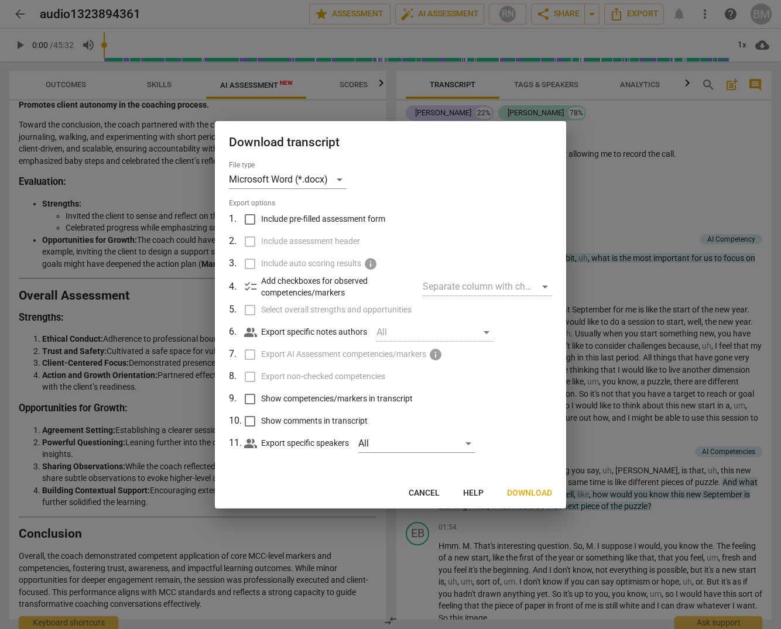
click at [527, 494] on span "Download" at bounding box center [529, 494] width 45 height 12
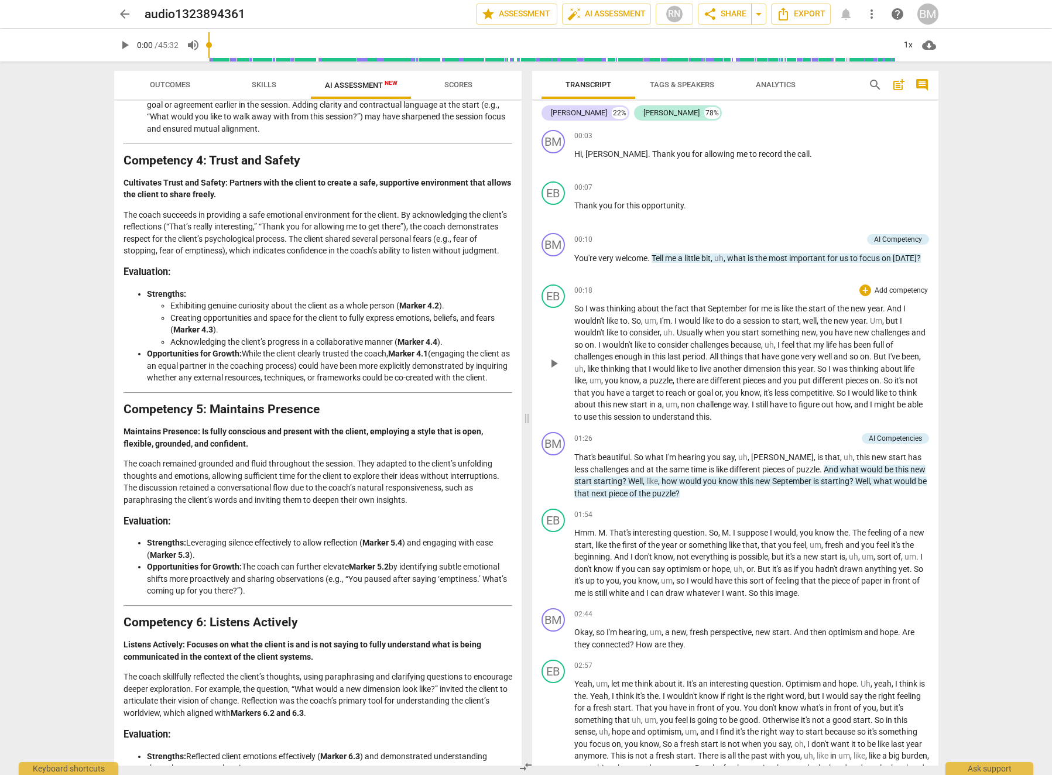
scroll to position [783, 0]
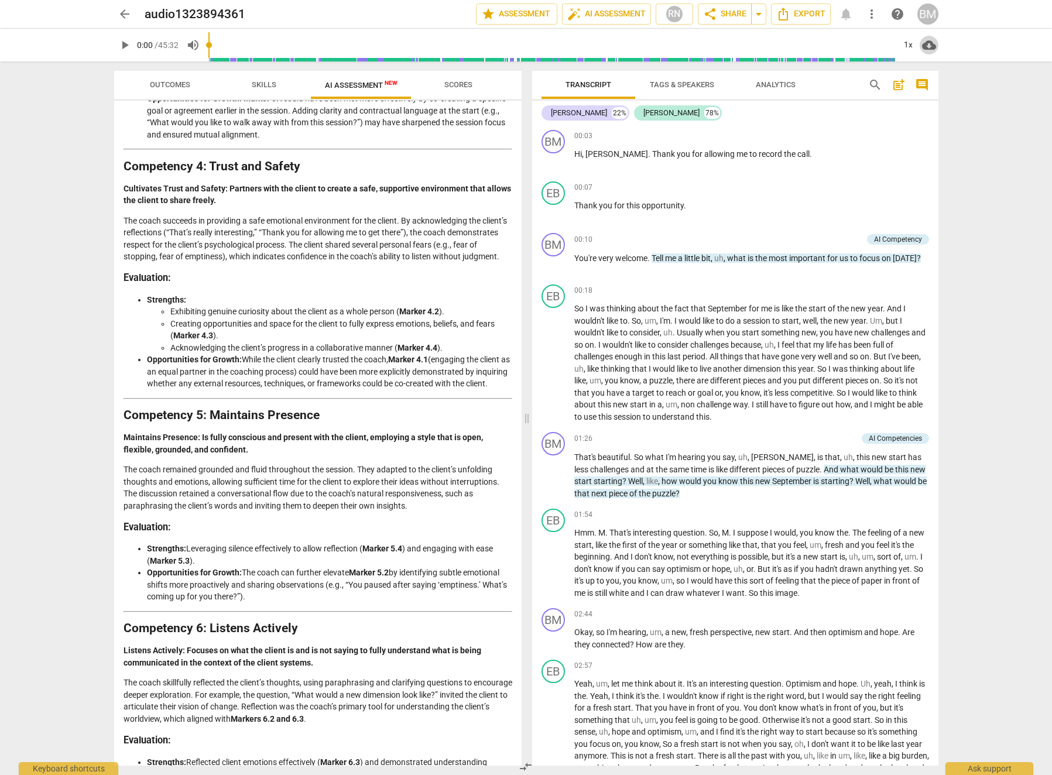
click at [780, 44] on span "cloud_download" at bounding box center [929, 45] width 14 height 14
click at [780, 46] on li "Download audio" at bounding box center [963, 45] width 87 height 28
click at [752, 177] on div "EB play_arrow pause 00:07 + Add competency keyboard_arrow_right Thank you for t…" at bounding box center [735, 203] width 406 height 52
click at [780, 47] on span "cloud_download" at bounding box center [929, 45] width 14 height 14
click at [780, 45] on li "Download audio" at bounding box center [963, 45] width 87 height 28
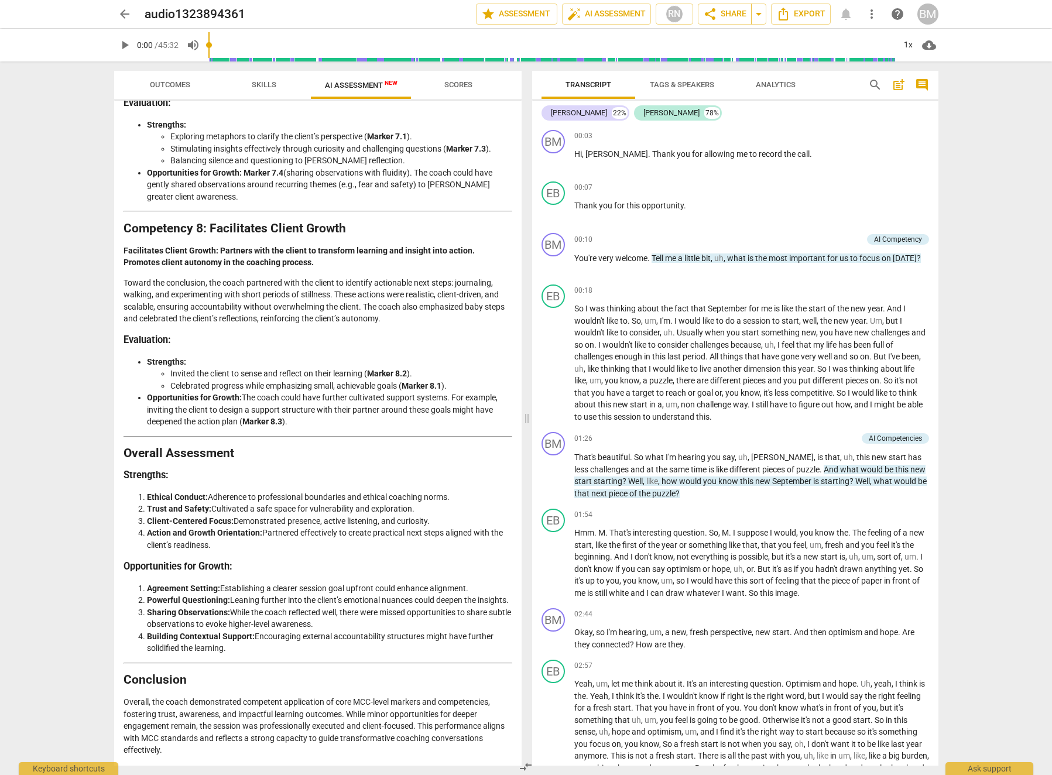
scroll to position [1681, 0]
